Goal: Information Seeking & Learning: Learn about a topic

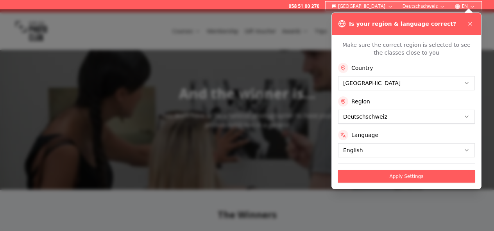
scroll to position [21, 0]
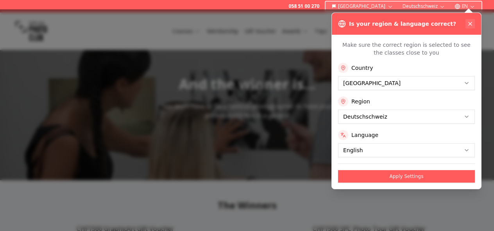
click at [470, 22] on icon at bounding box center [470, 24] width 6 height 6
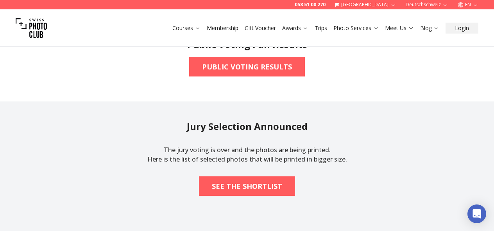
scroll to position [1095, 0]
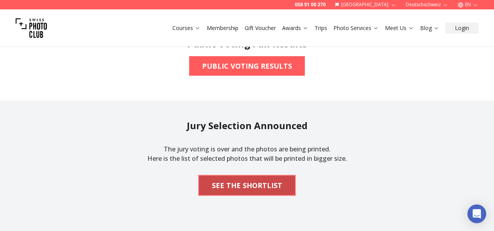
click at [244, 183] on b "SEE THE SHORTLIST" at bounding box center [247, 185] width 70 height 11
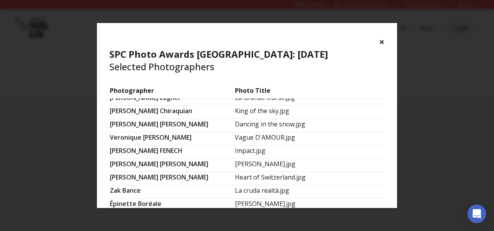
scroll to position [567, 0]
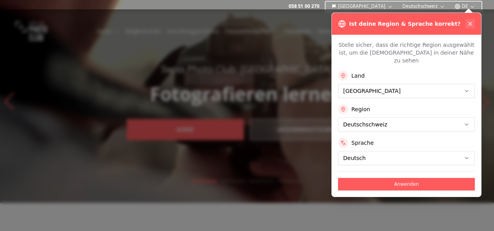
click at [471, 23] on icon at bounding box center [470, 24] width 6 height 6
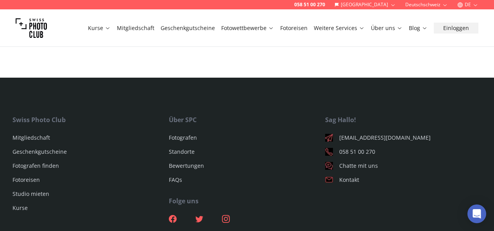
scroll to position [2637, 0]
